Goal: Task Accomplishment & Management: Use online tool/utility

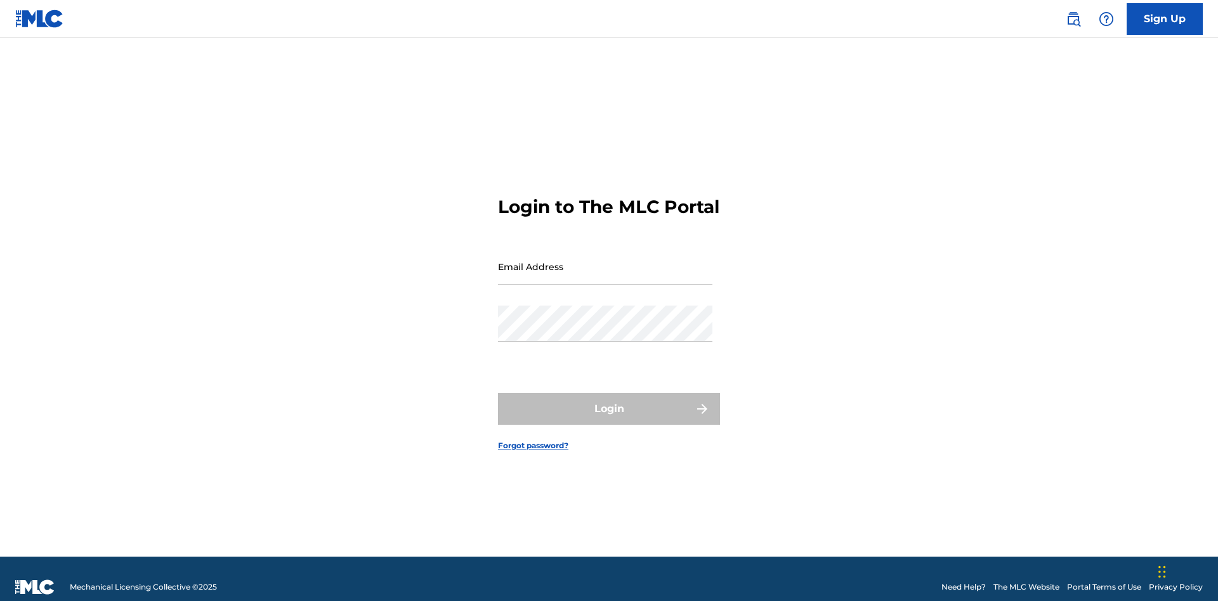
scroll to position [16, 0]
click at [605, 261] on input "Email Address" at bounding box center [605, 267] width 214 height 36
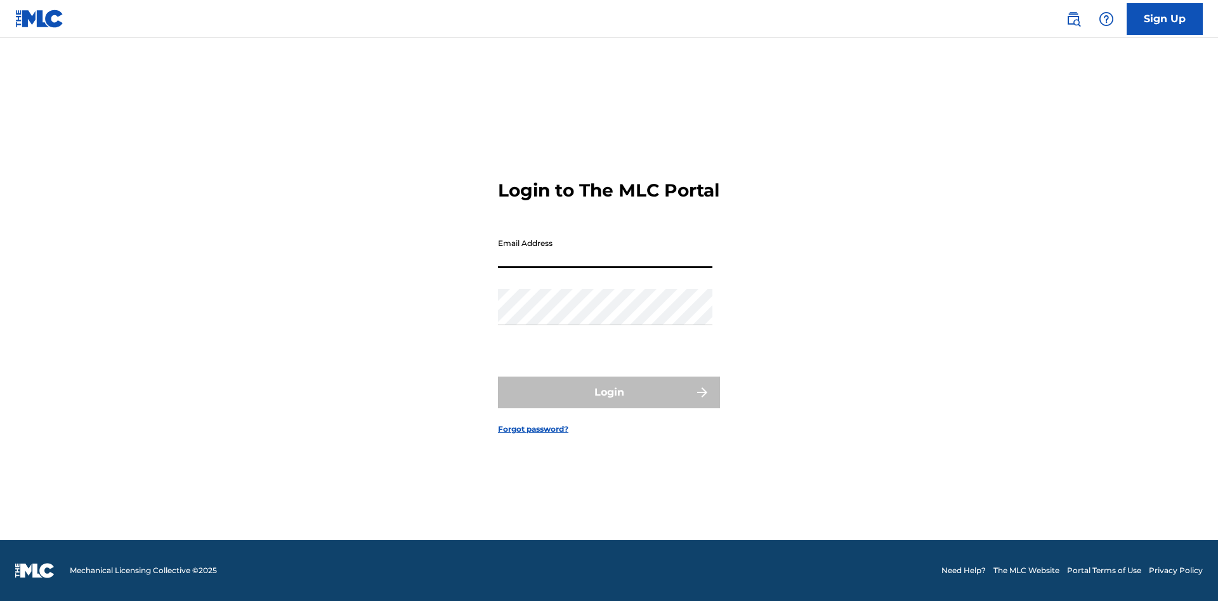
scroll to position [16, 0]
type input "[EMAIL_ADDRESS][DOMAIN_NAME]"
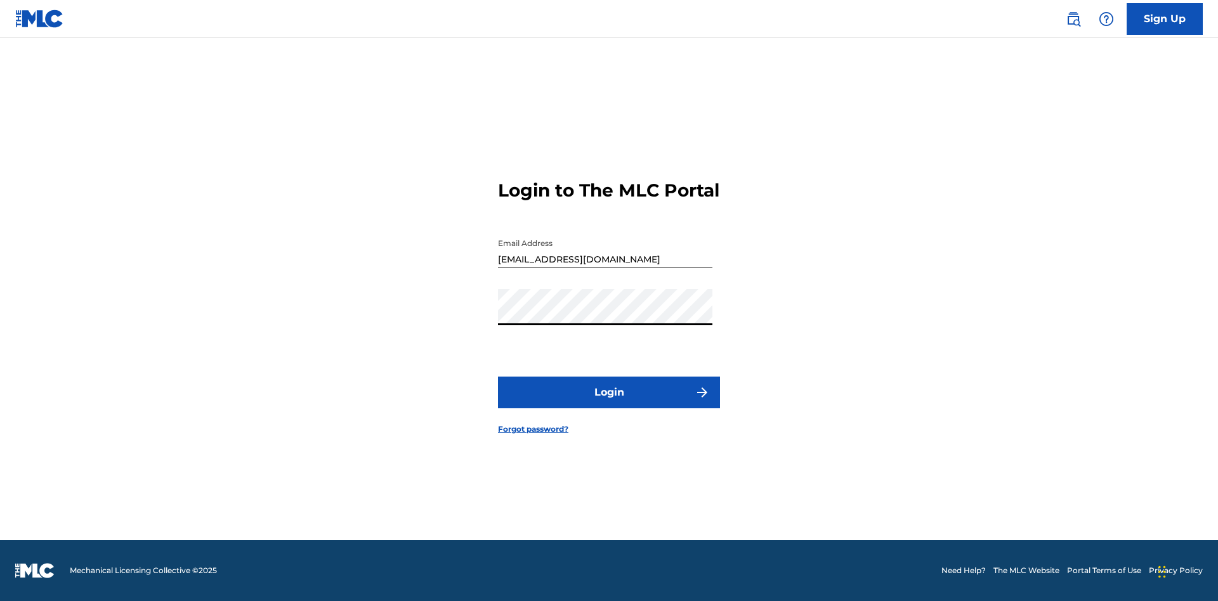
click at [609, 403] on button "Login" at bounding box center [609, 393] width 222 height 32
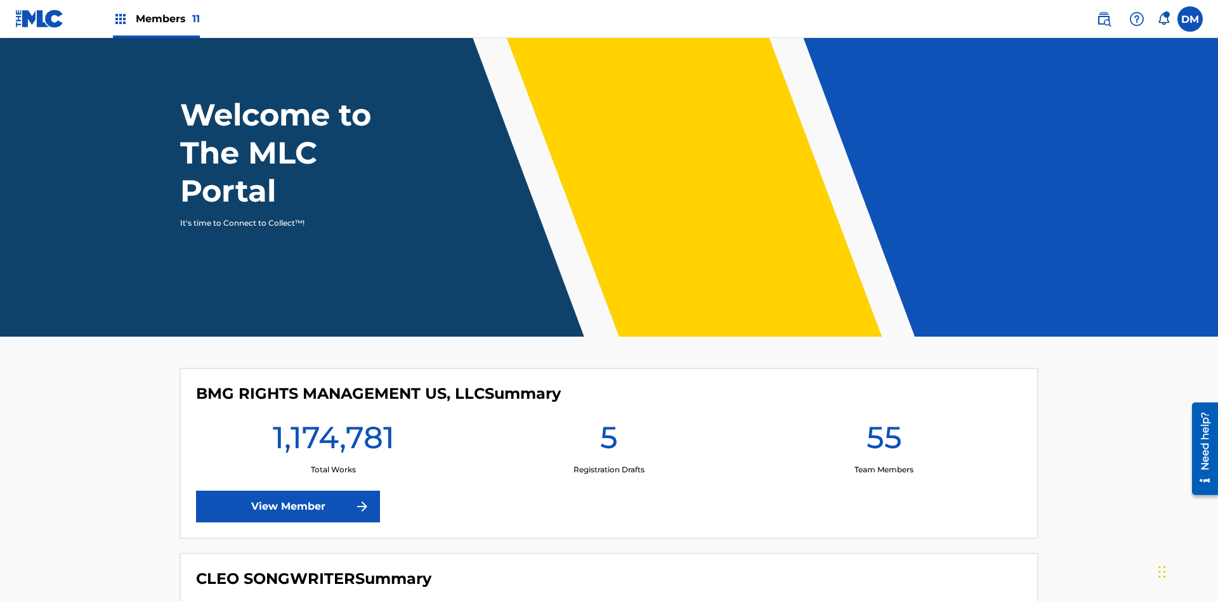
click at [156, 18] on span "Members 11" at bounding box center [168, 18] width 64 height 15
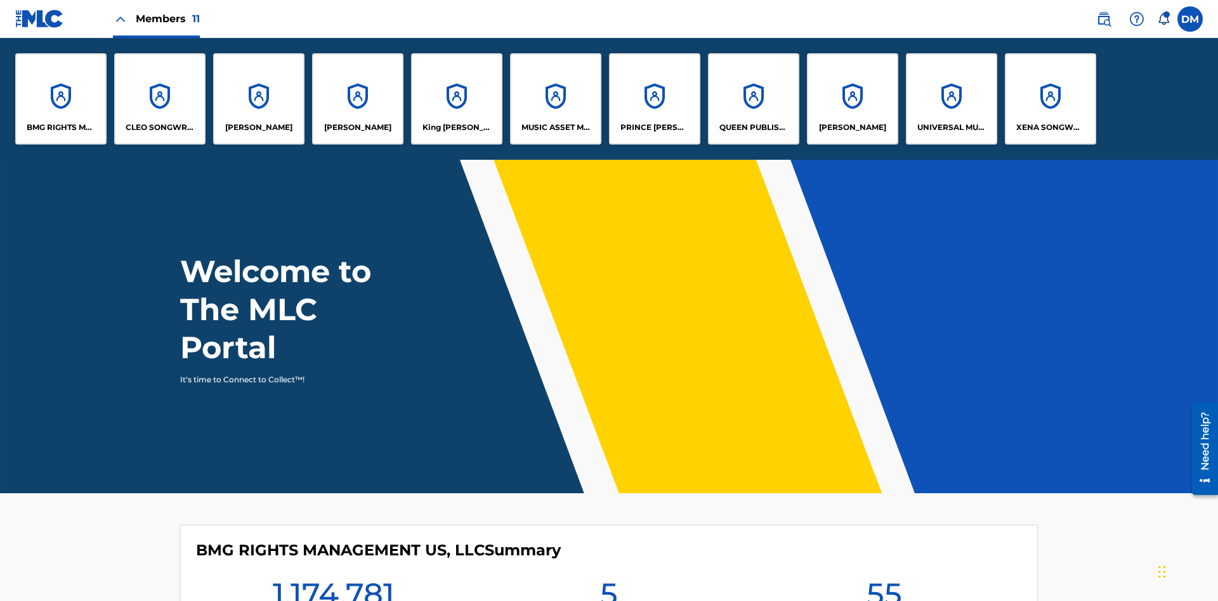
click at [753, 127] on p "QUEEN PUBLISHA" at bounding box center [753, 127] width 69 height 11
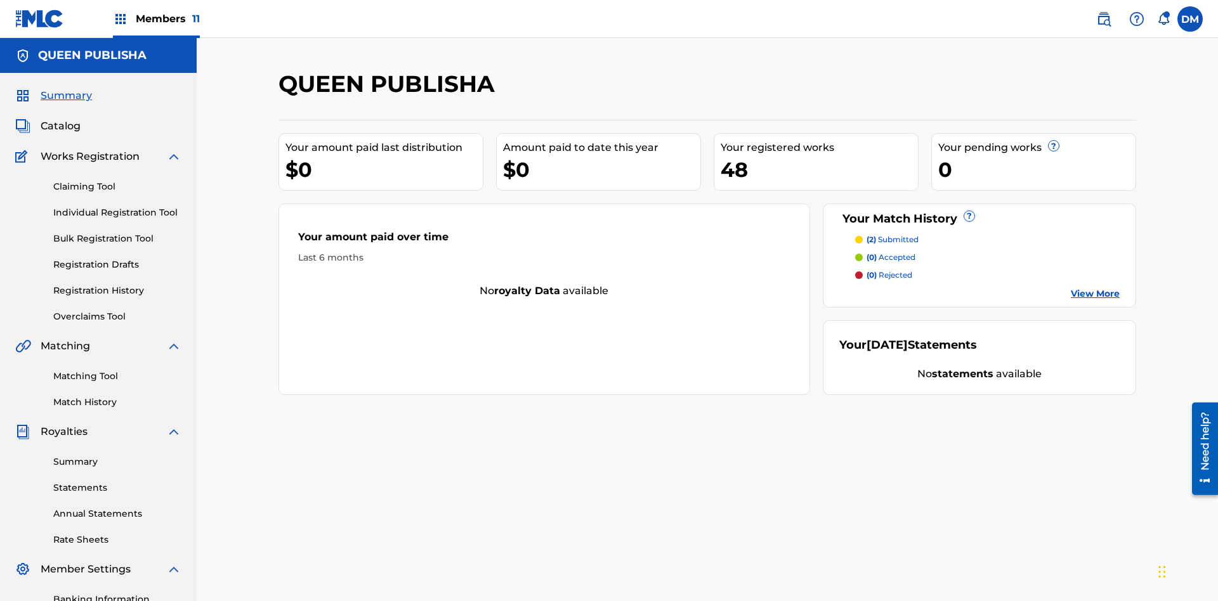
click at [117, 180] on link "Claiming Tool" at bounding box center [117, 186] width 128 height 13
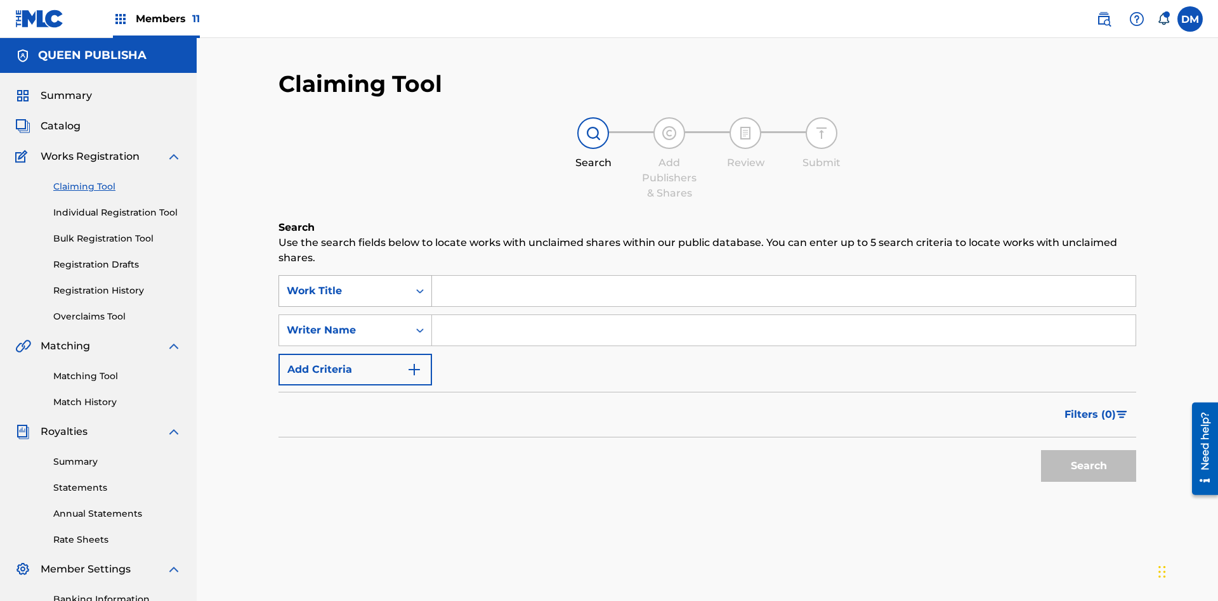
click at [344, 284] on div "Work Title" at bounding box center [344, 291] width 114 height 15
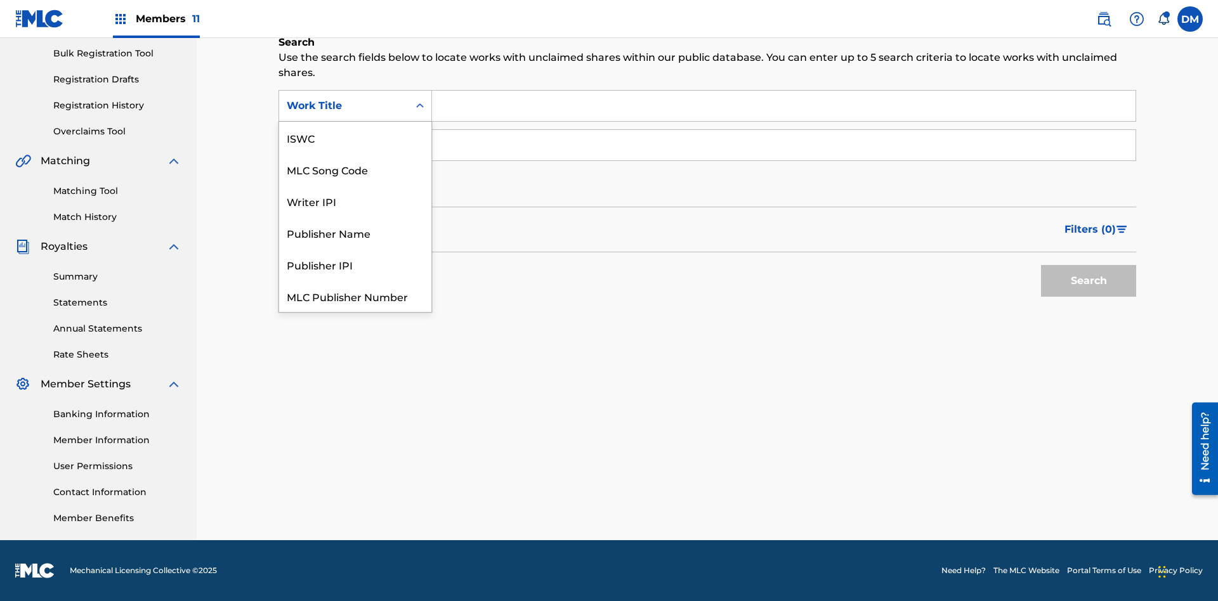
scroll to position [32, 0]
click at [355, 138] on div "MLC Song Code" at bounding box center [355, 138] width 152 height 32
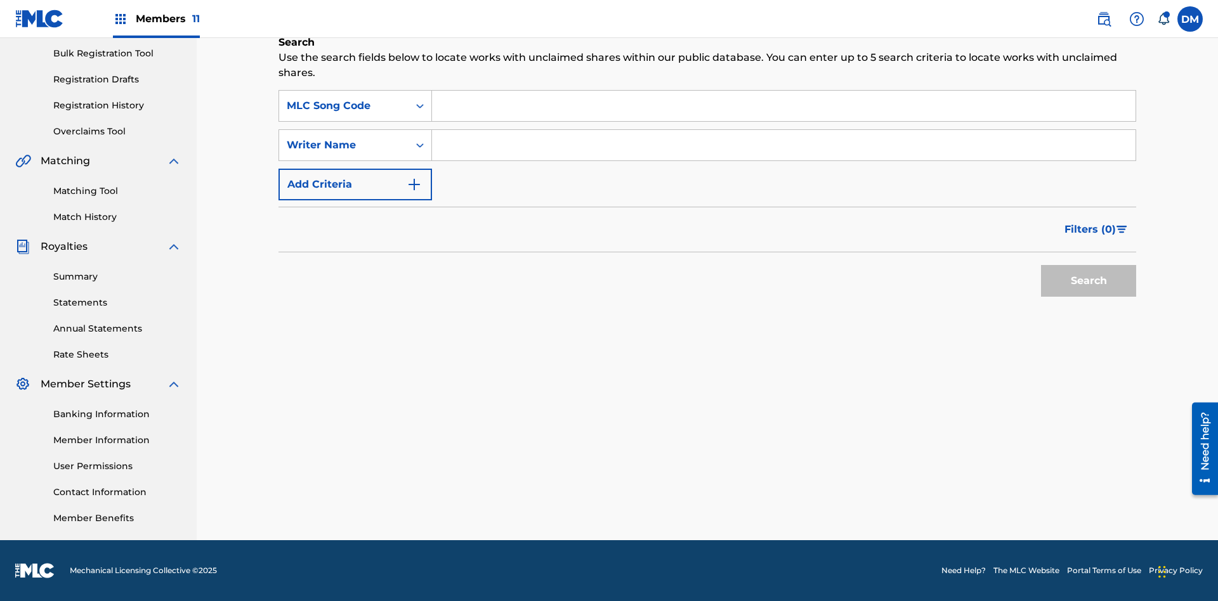
click at [783, 106] on input "Search Form" at bounding box center [783, 106] width 703 height 30
type input "OC72G2"
click at [1088, 281] on button "Search" at bounding box center [1088, 281] width 95 height 32
click at [1090, 230] on span "Filters ( 0 )" at bounding box center [1089, 229] width 51 height 15
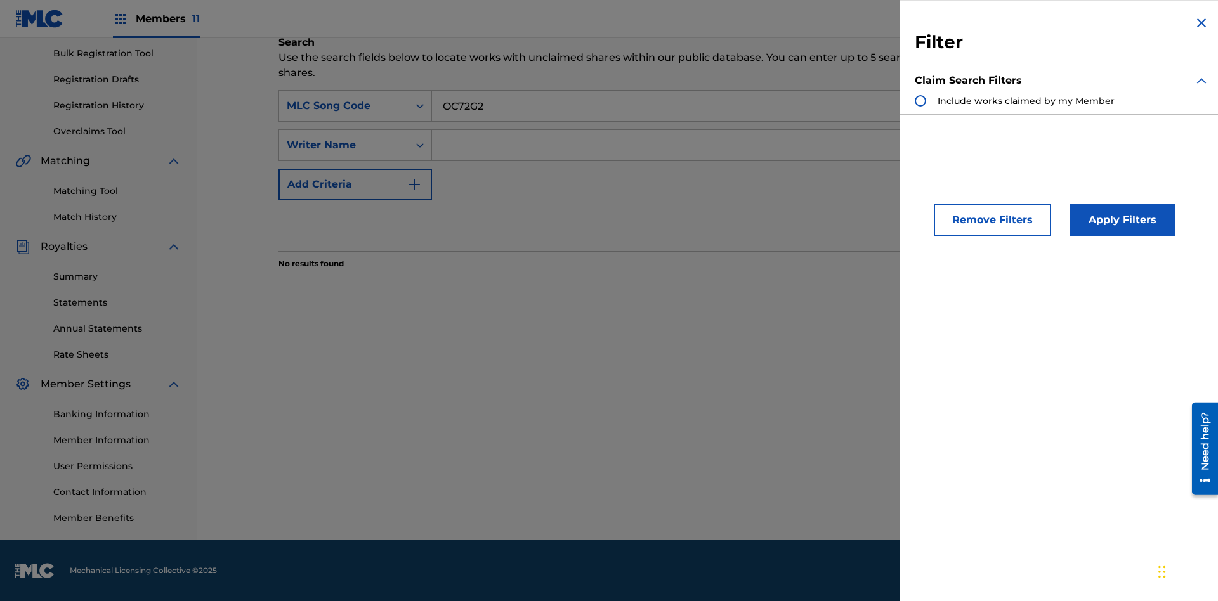
click at [920, 101] on div "Search Form" at bounding box center [920, 100] width 11 height 11
click at [1120, 220] on button "Apply Filters" at bounding box center [1122, 220] width 105 height 32
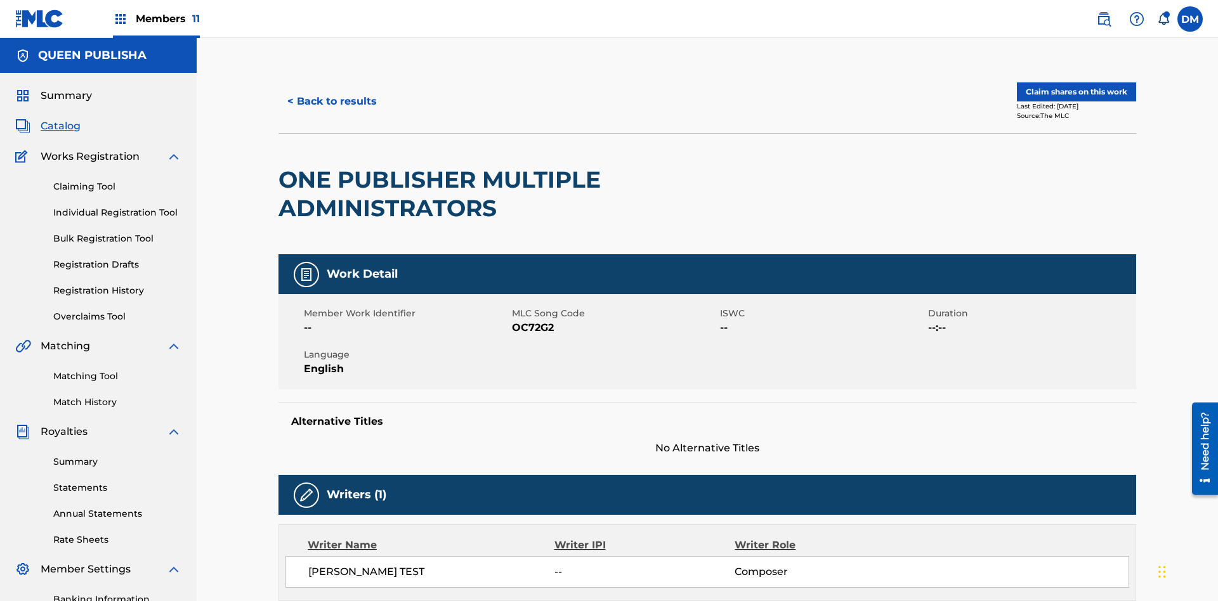
scroll to position [6, 0]
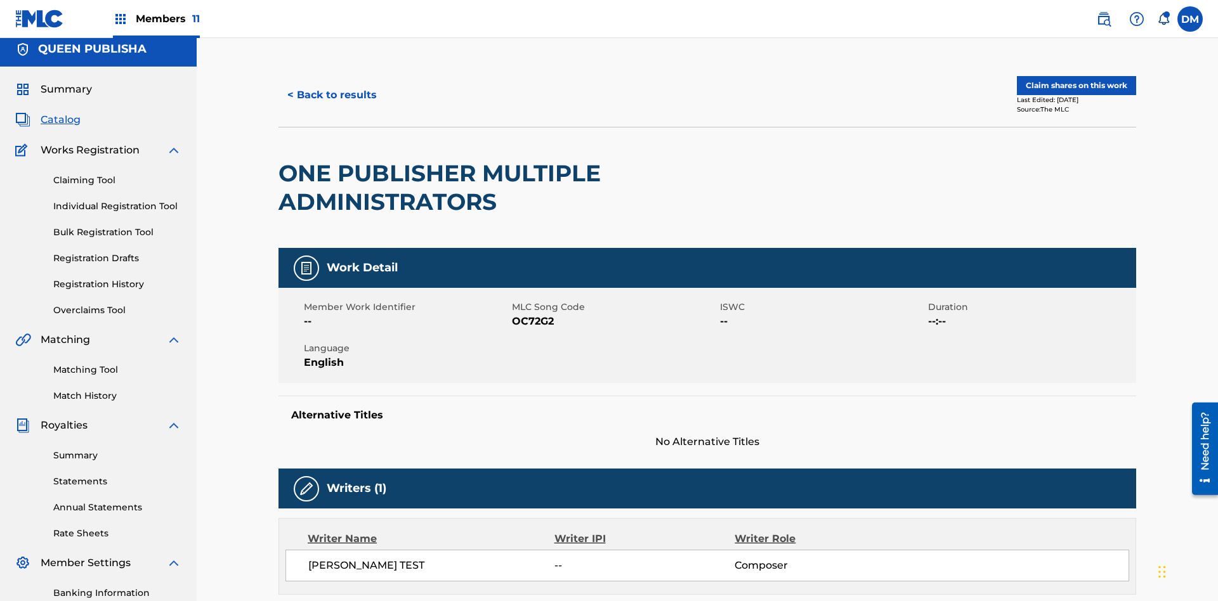
click at [1075, 86] on button "Claim shares on this work" at bounding box center [1076, 85] width 119 height 19
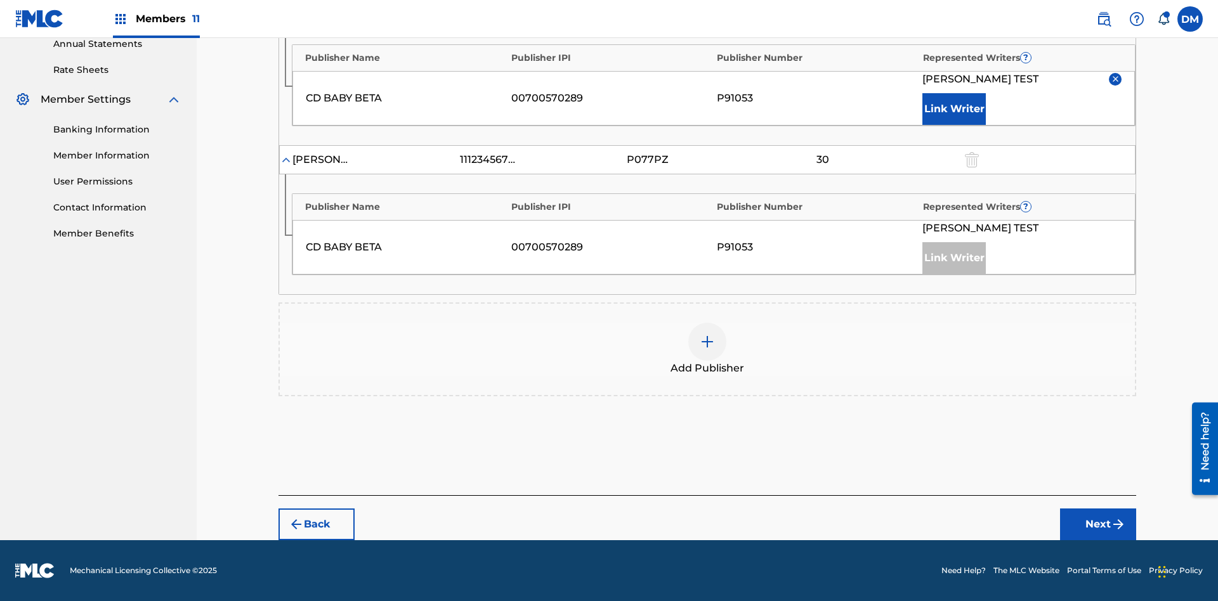
click at [822, 18] on input "30" at bounding box center [822, 10] width 57 height 18
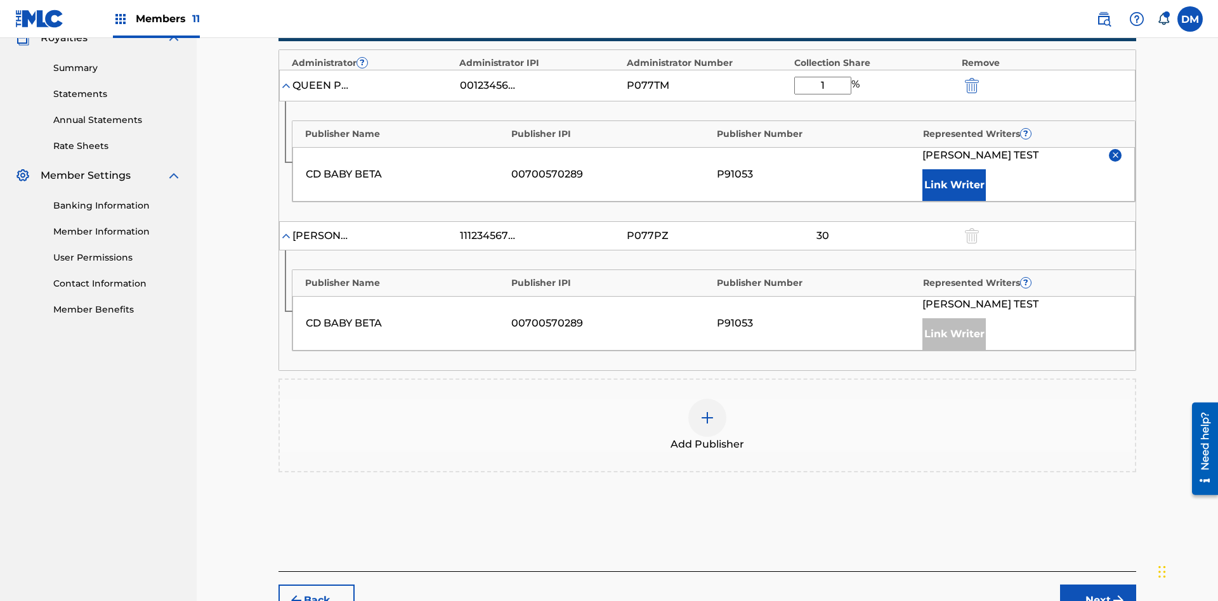
type input "19"
click at [1098, 585] on button "Next" at bounding box center [1098, 601] width 76 height 32
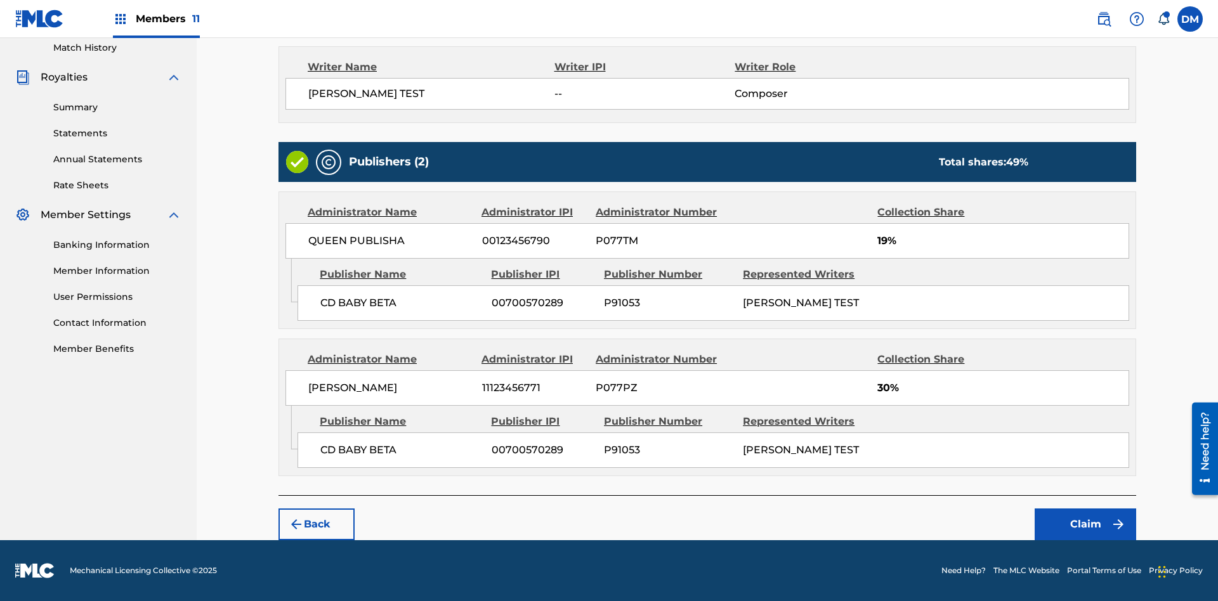
click at [1085, 525] on button "Claim" at bounding box center [1085, 525] width 101 height 32
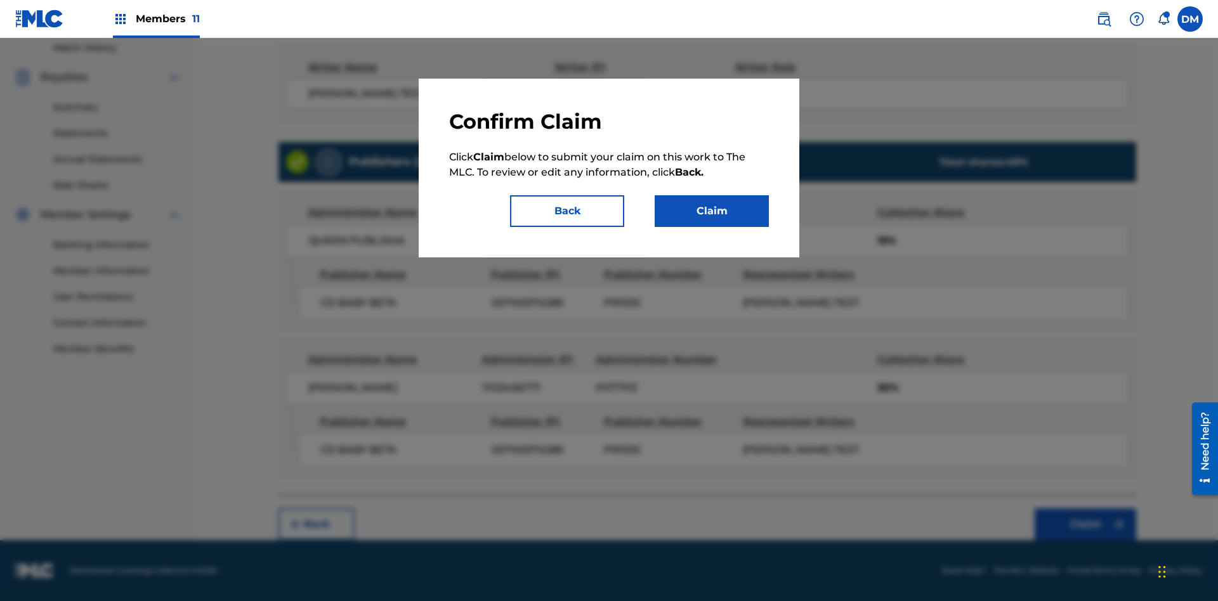
click at [712, 211] on button "Claim" at bounding box center [712, 211] width 114 height 32
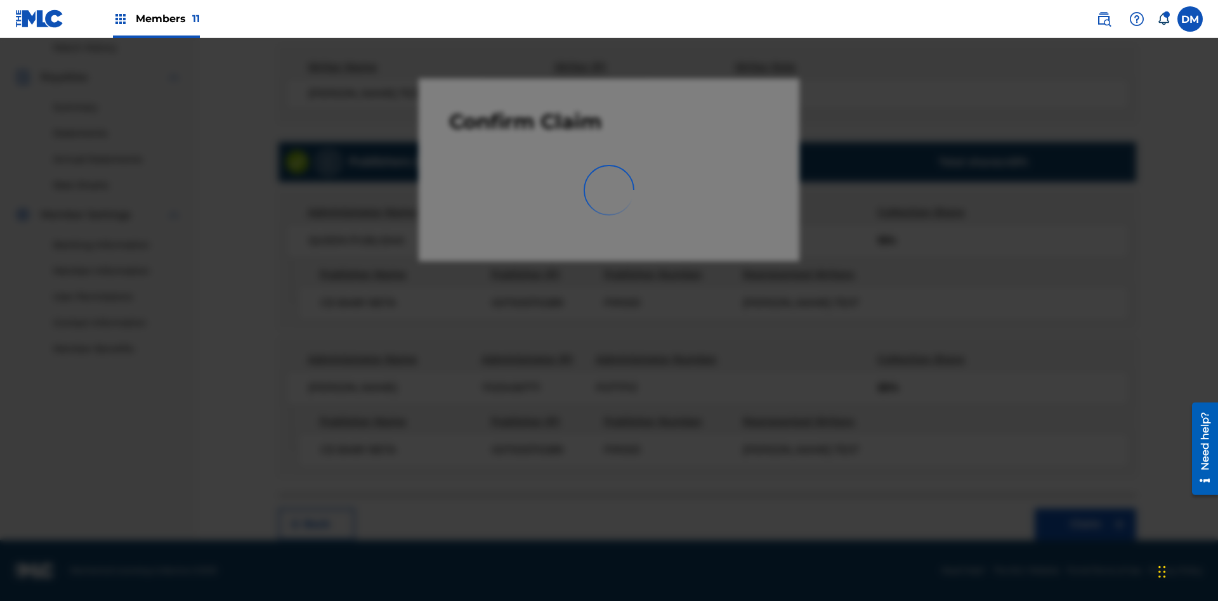
scroll to position [185, 0]
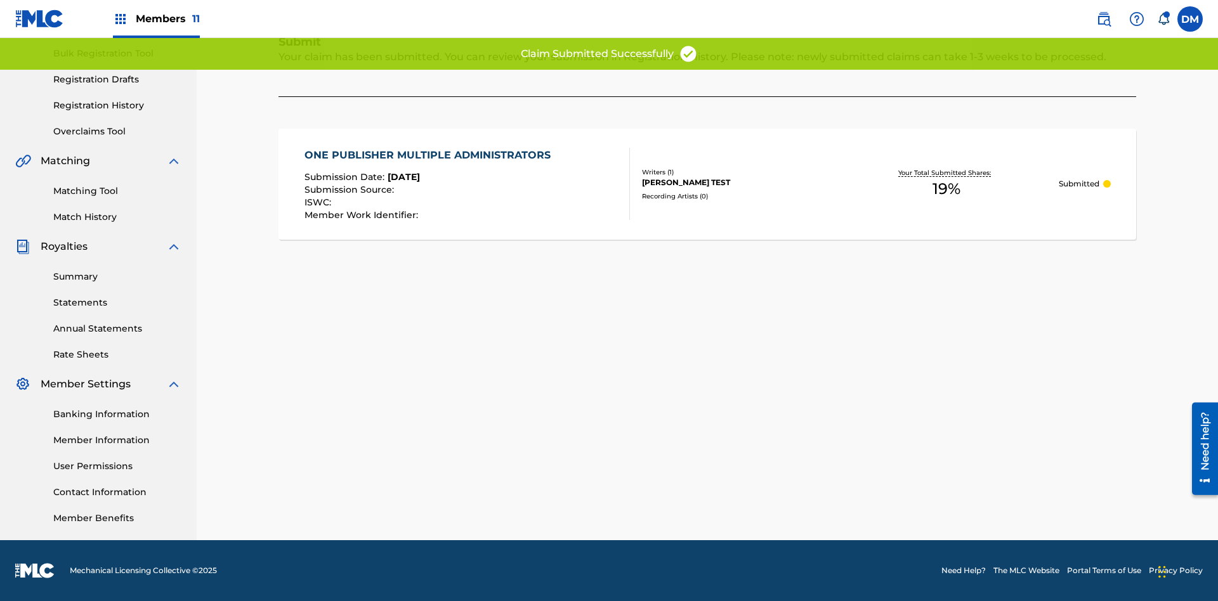
click at [117, 105] on link "Registration History" at bounding box center [117, 105] width 128 height 13
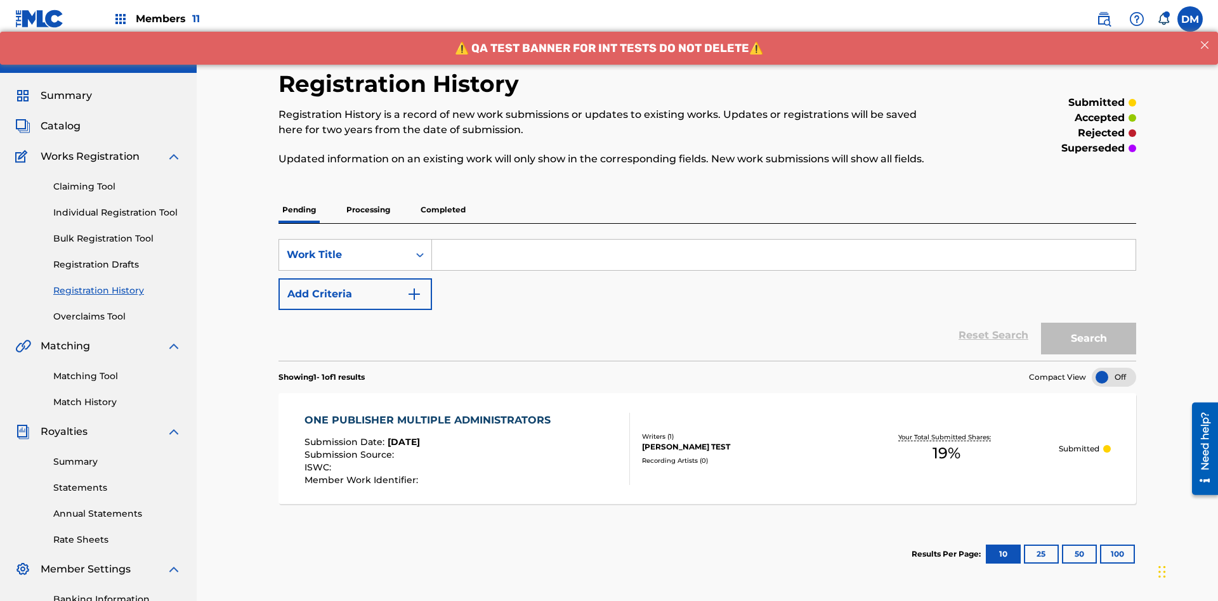
click at [783, 240] on input "Search Form" at bounding box center [783, 255] width 703 height 30
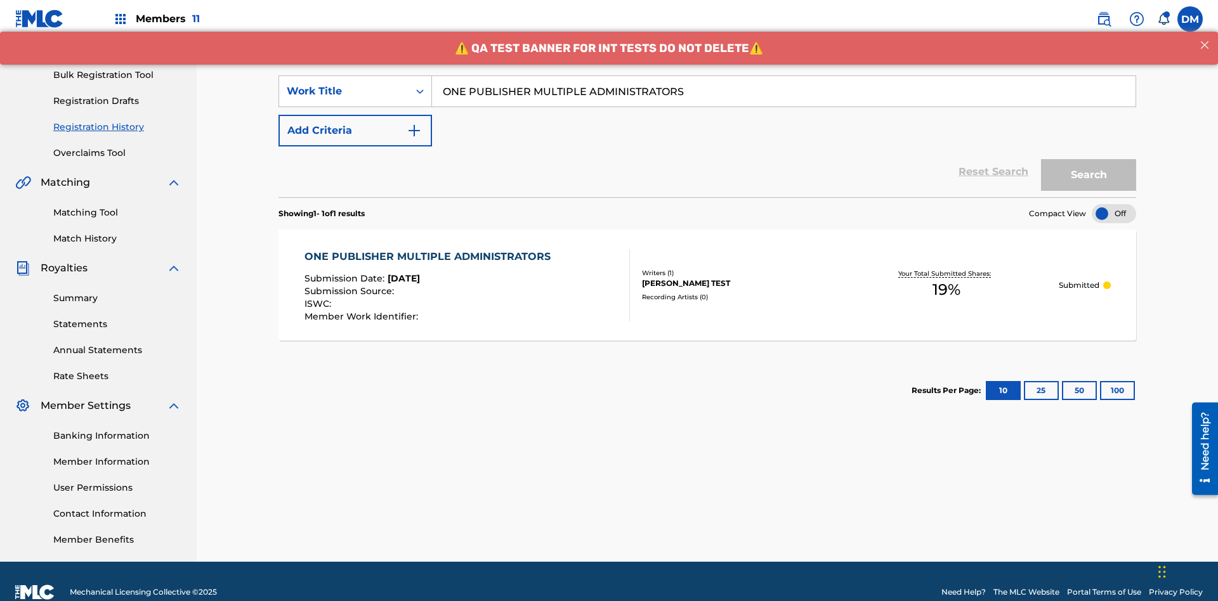
type input "ONE PUBLISHER MULTIPLE ADMINISTRATORS"
click at [1088, 159] on button "Search" at bounding box center [1088, 175] width 95 height 32
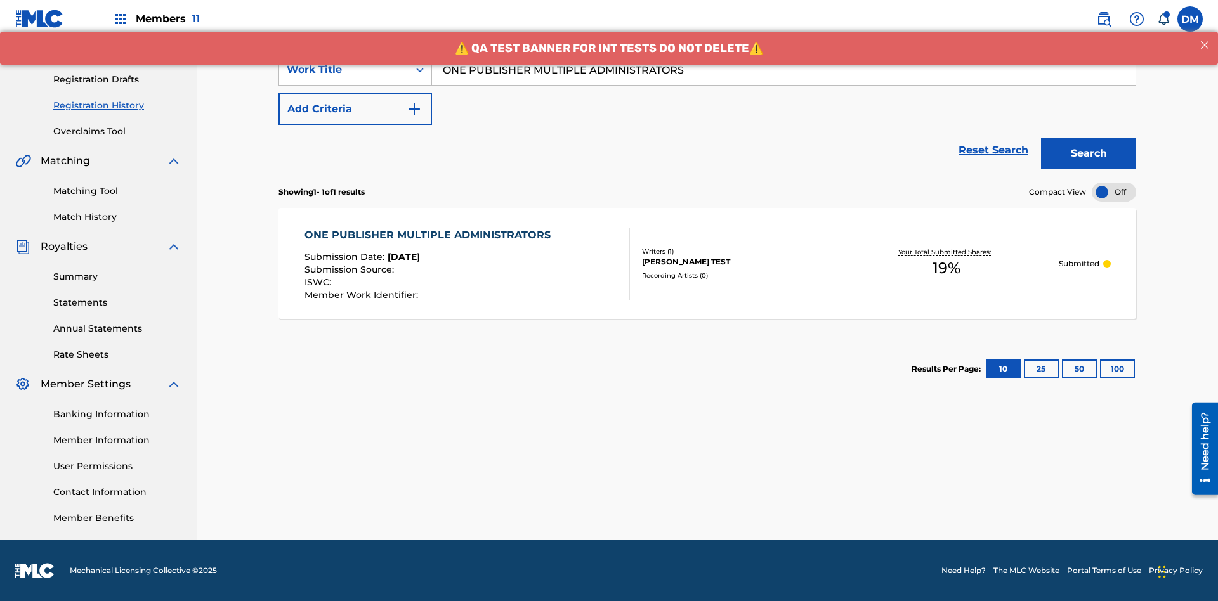
click at [707, 263] on div "[PERSON_NAME] TEST" at bounding box center [738, 261] width 192 height 11
